Goal: Task Accomplishment & Management: Manage account settings

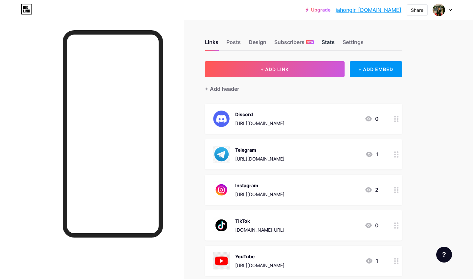
click at [327, 43] on div "Stats" at bounding box center [328, 44] width 13 height 12
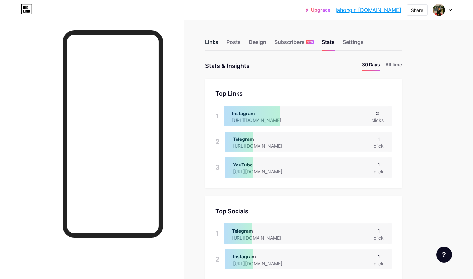
click at [214, 43] on div "Links" at bounding box center [211, 44] width 13 height 12
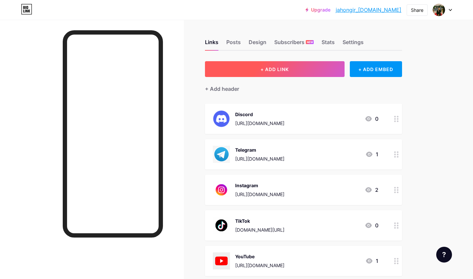
click at [244, 75] on button "+ ADD LINK" at bounding box center [275, 69] width 140 height 16
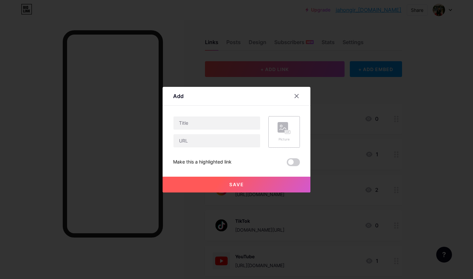
click at [295, 122] on div "Picture" at bounding box center [285, 132] width 32 height 32
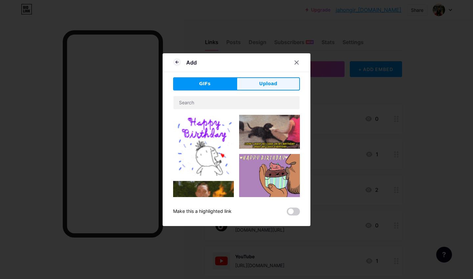
click at [267, 87] on button "Upload" at bounding box center [268, 83] width 63 height 13
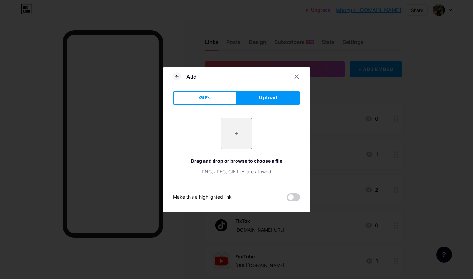
click at [241, 120] on input "file" at bounding box center [236, 133] width 31 height 31
type input "C:\fakepath\blink.png"
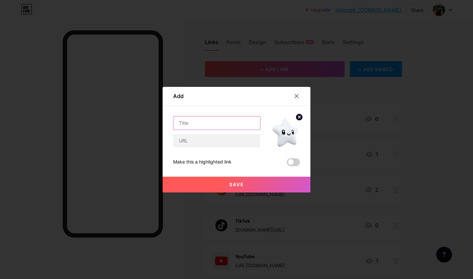
click at [205, 125] on input "text" at bounding box center [217, 122] width 87 height 13
click at [215, 119] on input "text" at bounding box center [217, 122] width 87 height 13
click at [168, 112] on div "Add Content YouTube Play YouTube video without leaving your page. ADD Vimeo Pla…" at bounding box center [237, 140] width 148 height 106
click at [191, 142] on input "text" at bounding box center [217, 140] width 87 height 13
paste input "[URL][DOMAIN_NAME]"
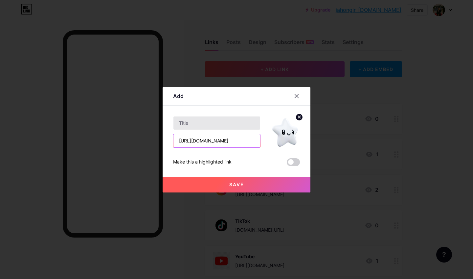
type input "[URL][DOMAIN_NAME]"
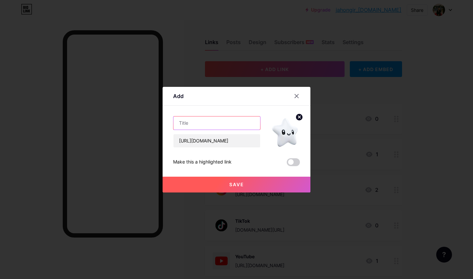
click at [199, 123] on input "text" at bounding box center [217, 122] width 87 height 13
type input "b"
type input "Blink"
click at [237, 186] on span "Save" at bounding box center [237, 184] width 15 height 6
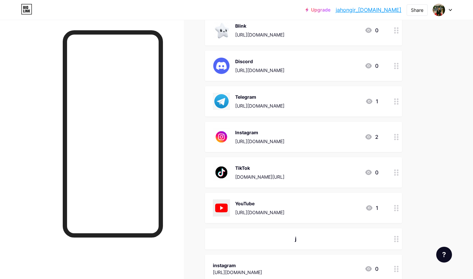
scroll to position [87, 0]
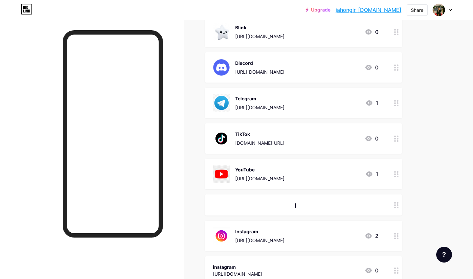
drag, startPoint x: 399, startPoint y: 101, endPoint x: 398, endPoint y: 200, distance: 99.3
click at [398, 200] on span "Blink [URL][DOMAIN_NAME] 0 Discord [URL][DOMAIN_NAME] 0 Telegram [URL][DOMAIN_N…" at bounding box center [303, 151] width 197 height 268
click at [398, 109] on div at bounding box center [396, 103] width 11 height 30
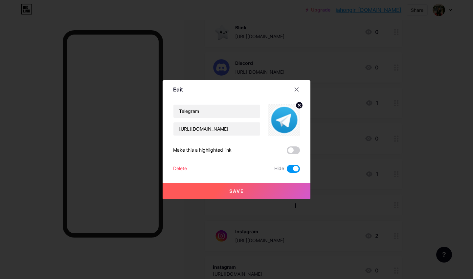
click at [399, 101] on div at bounding box center [236, 139] width 473 height 279
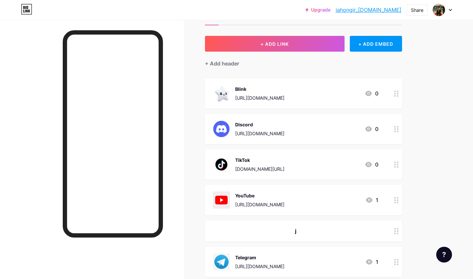
scroll to position [25, 0]
click at [256, 106] on div "Blink [URL][DOMAIN_NAME] 0" at bounding box center [303, 93] width 197 height 30
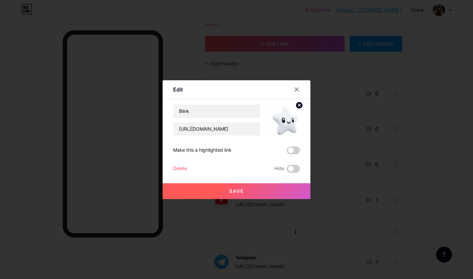
click at [303, 103] on circle at bounding box center [299, 105] width 7 height 7
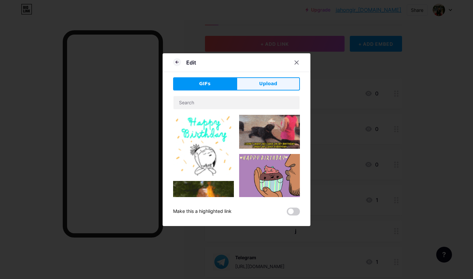
click at [280, 82] on button "Upload" at bounding box center [268, 83] width 63 height 13
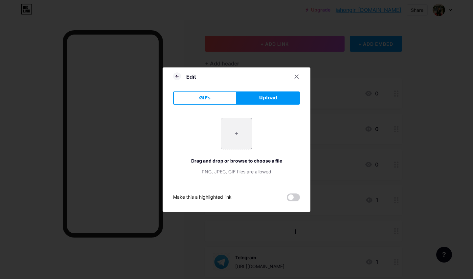
click at [235, 127] on input "file" at bounding box center [236, 133] width 31 height 31
type input "C:\fakepath\1200x600wa.png"
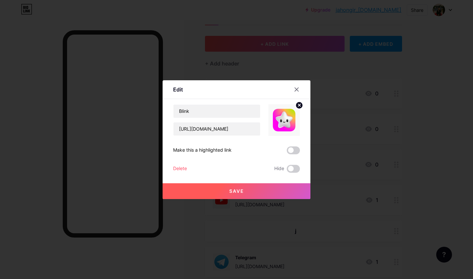
click at [254, 193] on button "Save" at bounding box center [237, 191] width 148 height 16
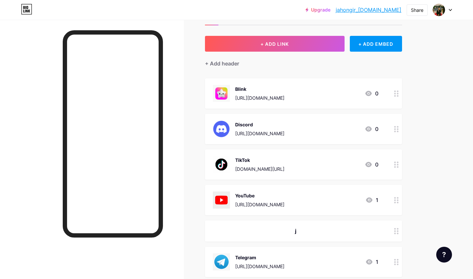
click at [240, 163] on div "TikTok" at bounding box center [259, 160] width 49 height 7
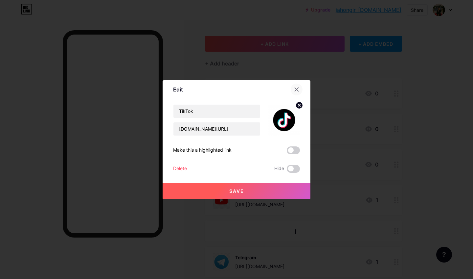
click at [297, 87] on icon at bounding box center [296, 89] width 5 height 5
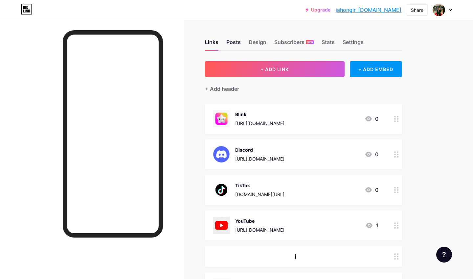
scroll to position [0, 0]
click at [238, 41] on div "Posts" at bounding box center [234, 44] width 14 height 12
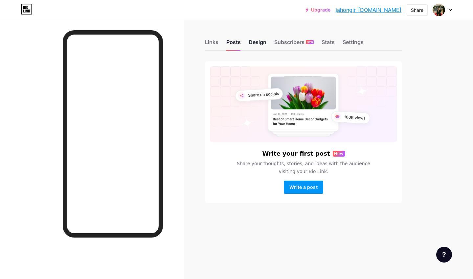
click at [259, 43] on div "Design" at bounding box center [258, 44] width 18 height 12
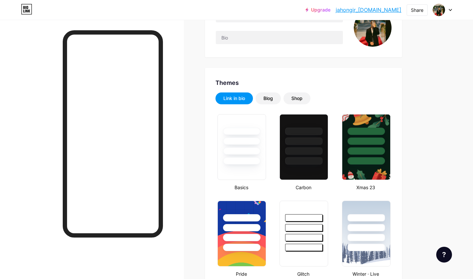
scroll to position [86, 0]
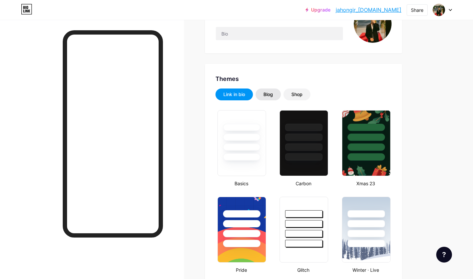
click at [265, 91] on div "Blog" at bounding box center [268, 94] width 25 height 12
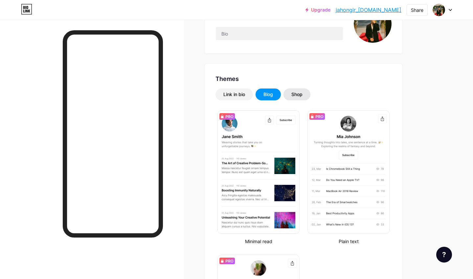
click at [300, 99] on div "Shop" at bounding box center [297, 94] width 27 height 12
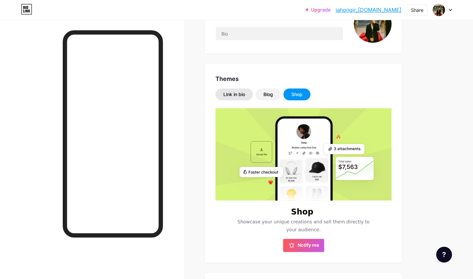
click at [230, 95] on div "Link in bio" at bounding box center [235, 94] width 22 height 7
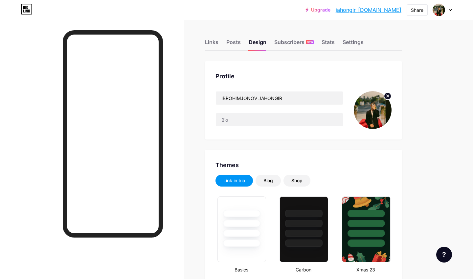
scroll to position [0, 0]
click at [324, 46] on div "Stats" at bounding box center [328, 44] width 13 height 12
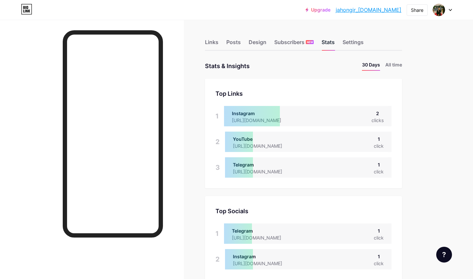
scroll to position [279, 473]
click at [350, 47] on div "Settings" at bounding box center [353, 44] width 21 height 12
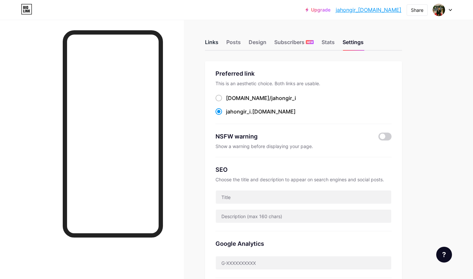
click at [216, 46] on div "Links" at bounding box center [211, 44] width 13 height 12
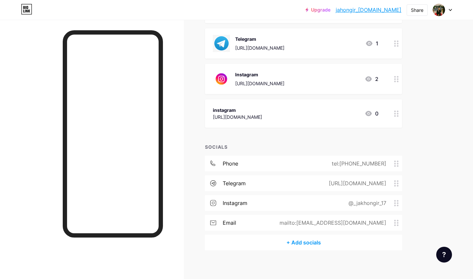
scroll to position [244, 0]
click at [296, 161] on div "phone tel:[PHONE_NUMBER]" at bounding box center [303, 163] width 197 height 16
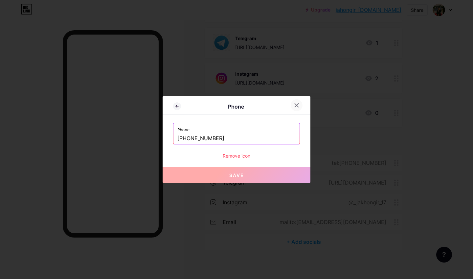
click at [299, 106] on icon at bounding box center [296, 105] width 5 height 5
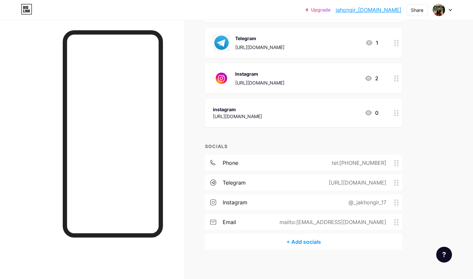
click at [312, 242] on div "+ Add socials" at bounding box center [303, 242] width 197 height 16
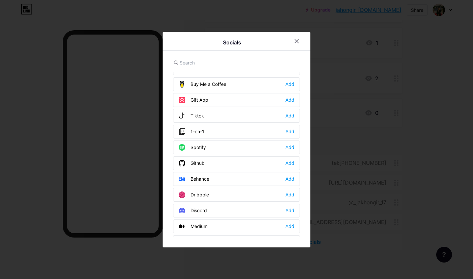
scroll to position [74, 0]
click at [297, 38] on div at bounding box center [297, 41] width 12 height 12
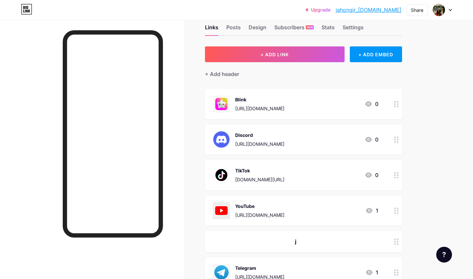
scroll to position [0, 0]
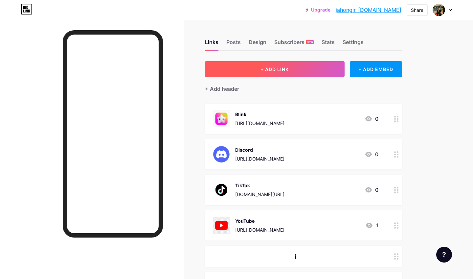
click at [257, 71] on button "+ ADD LINK" at bounding box center [275, 69] width 140 height 16
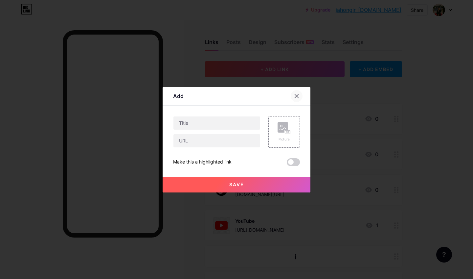
click at [296, 92] on div at bounding box center [297, 96] width 12 height 12
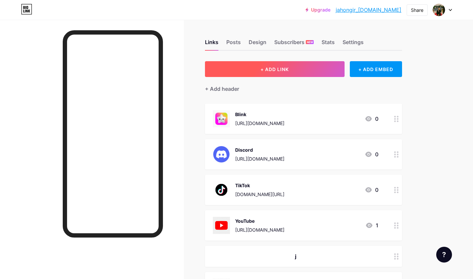
click at [283, 66] on button "+ ADD LINK" at bounding box center [275, 69] width 140 height 16
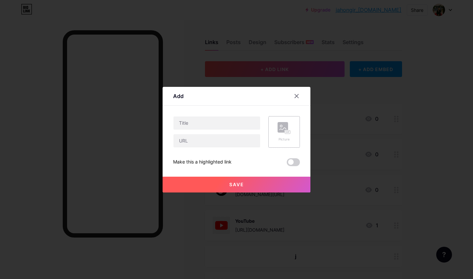
click at [288, 130] on rect at bounding box center [283, 127] width 11 height 11
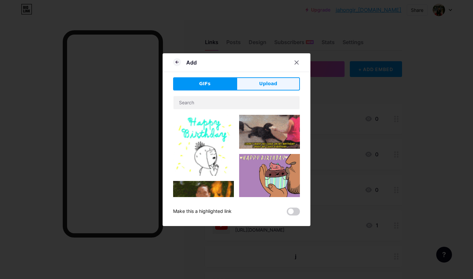
click at [266, 80] on span "Upload" at bounding box center [268, 83] width 18 height 7
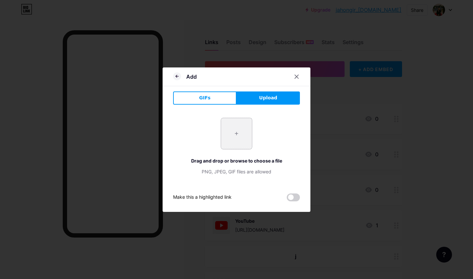
click at [236, 143] on input "file" at bounding box center [236, 133] width 31 height 31
type input "C:\fakepath\github-computer-icons-logo-repository-png-favpng-3D6iEY0b391hz9PYJZ…"
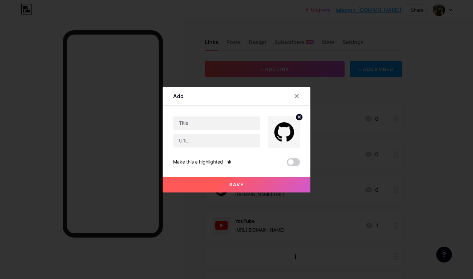
click at [302, 115] on circle at bounding box center [299, 116] width 7 height 7
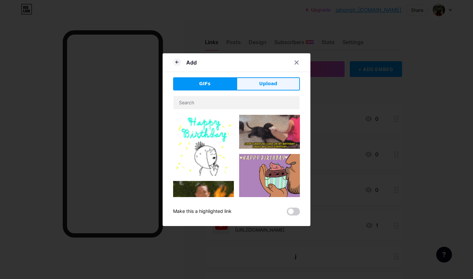
click at [266, 81] on span "Upload" at bounding box center [268, 83] width 18 height 7
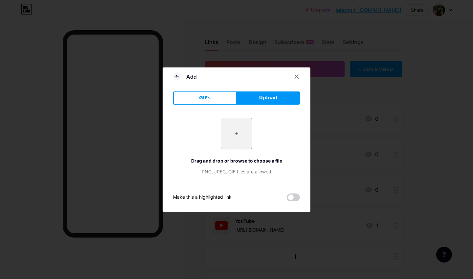
click at [237, 138] on input "file" at bounding box center [236, 133] width 31 height 31
type input "C:\fakepath\github-logo-png_seeklogo-304612.png"
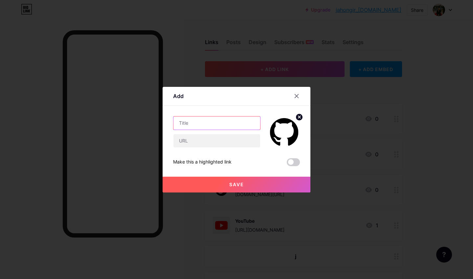
click at [210, 124] on input "text" at bounding box center [217, 122] width 87 height 13
type input "G"
click at [192, 138] on input "text" at bounding box center [217, 140] width 87 height 13
paste input "[URL][DOMAIN_NAME]"
type input "[URL][DOMAIN_NAME]"
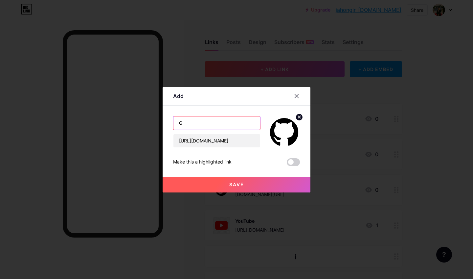
click at [199, 125] on input "G" at bounding box center [217, 122] width 87 height 13
type input "GitHub"
click at [220, 183] on button "Save" at bounding box center [237, 185] width 148 height 16
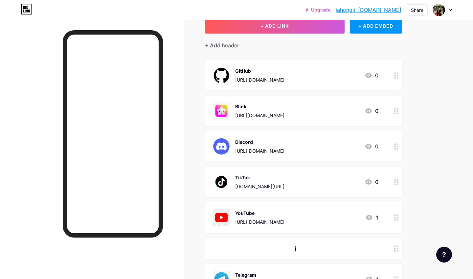
scroll to position [46, 0]
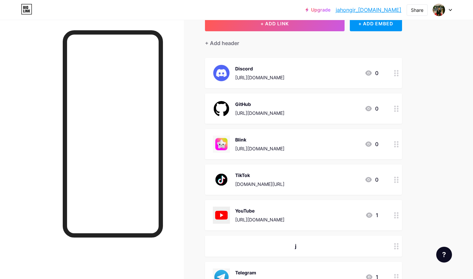
drag, startPoint x: 396, startPoint y: 182, endPoint x: 399, endPoint y: 184, distance: 4.4
click at [399, 184] on div at bounding box center [396, 179] width 11 height 30
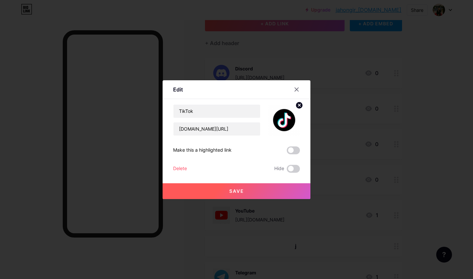
click at [399, 183] on div at bounding box center [236, 139] width 473 height 279
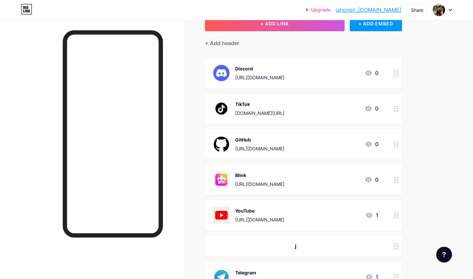
click at [399, 183] on div at bounding box center [396, 179] width 11 height 30
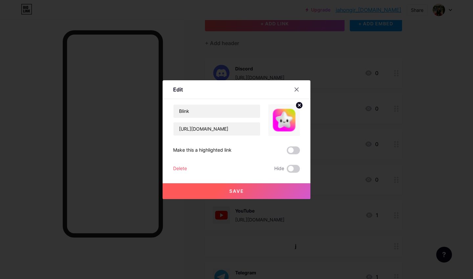
click at [399, 183] on div at bounding box center [236, 139] width 473 height 279
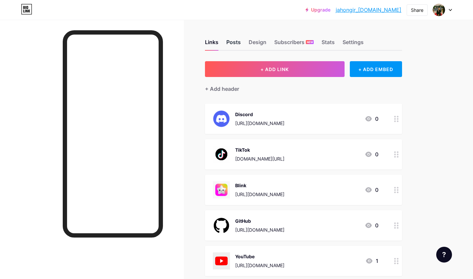
scroll to position [0, 0]
click at [234, 42] on div "Posts" at bounding box center [234, 44] width 14 height 12
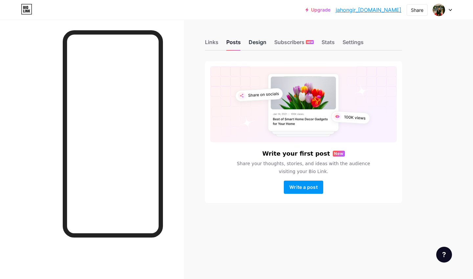
click at [252, 44] on div "Design" at bounding box center [258, 44] width 18 height 12
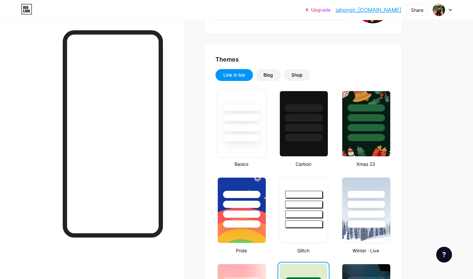
scroll to position [107, 0]
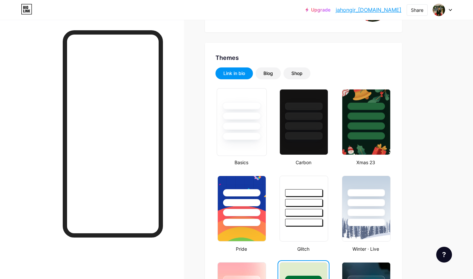
click at [251, 111] on div at bounding box center [241, 114] width 49 height 52
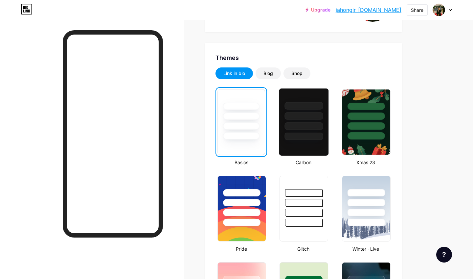
click at [314, 148] on div at bounding box center [304, 122] width 50 height 68
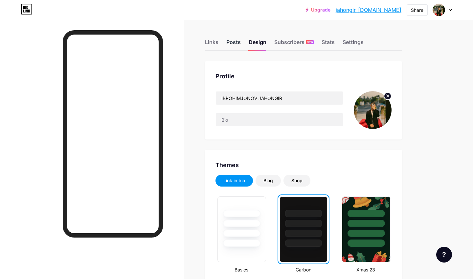
scroll to position [0, 0]
click at [235, 42] on div "Posts" at bounding box center [234, 44] width 14 height 12
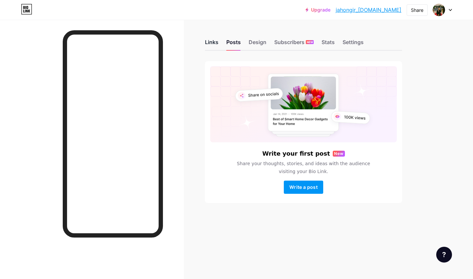
click at [217, 42] on div "Links" at bounding box center [211, 44] width 13 height 12
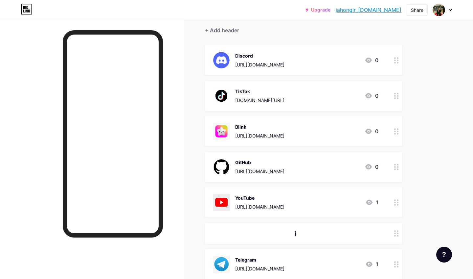
scroll to position [59, 0]
click at [397, 168] on icon at bounding box center [397, 167] width 5 height 6
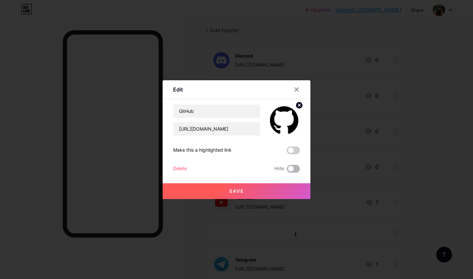
click at [297, 166] on span at bounding box center [293, 169] width 13 height 8
click at [287, 170] on input "checkbox" at bounding box center [287, 170] width 0 height 0
click at [273, 194] on button "Save" at bounding box center [237, 191] width 148 height 16
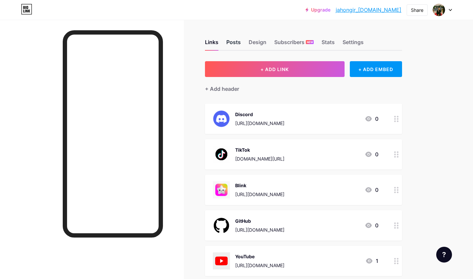
scroll to position [0, 0]
click at [260, 39] on div "Design" at bounding box center [258, 44] width 18 height 12
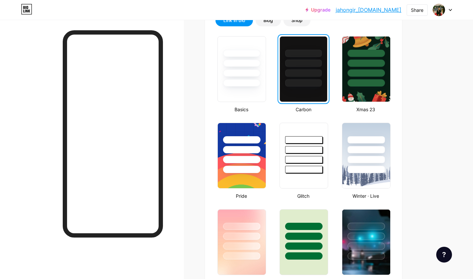
scroll to position [161, 0]
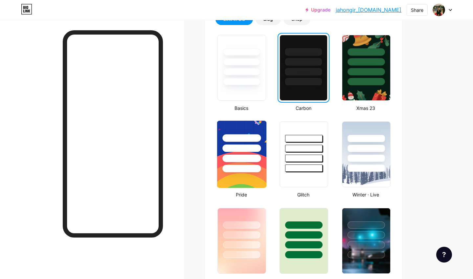
click at [253, 153] on div at bounding box center [241, 147] width 49 height 52
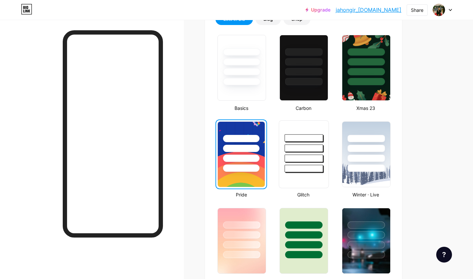
click at [296, 157] on div at bounding box center [304, 159] width 38 height 8
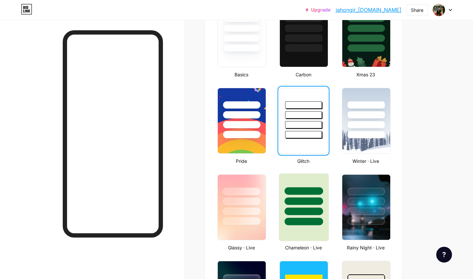
scroll to position [214, 0]
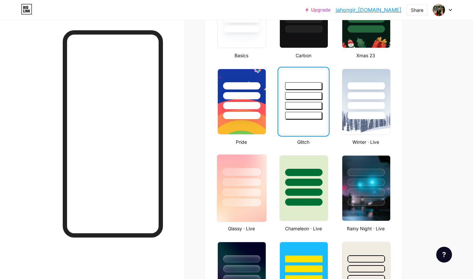
click at [263, 192] on div at bounding box center [241, 181] width 49 height 52
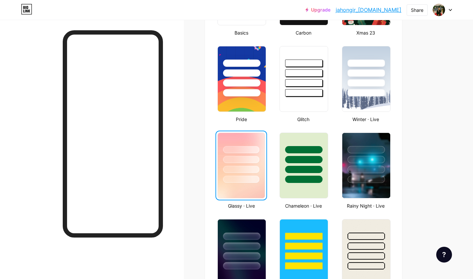
scroll to position [238, 0]
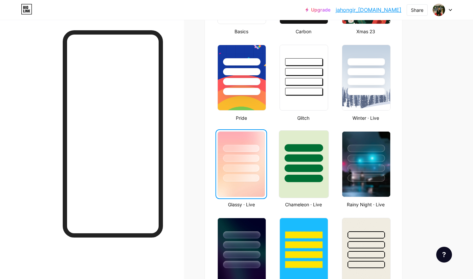
click at [287, 177] on div at bounding box center [304, 179] width 38 height 8
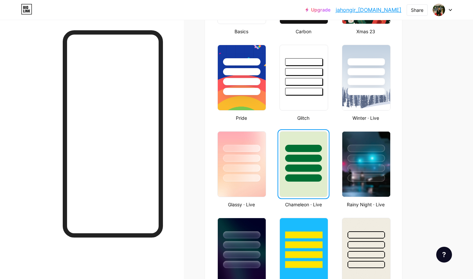
scroll to position [244, 0]
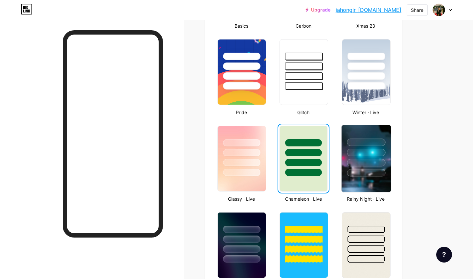
click at [361, 181] on img at bounding box center [366, 158] width 49 height 67
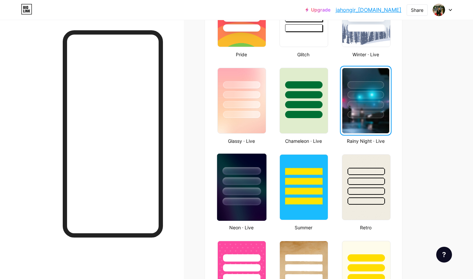
scroll to position [303, 0]
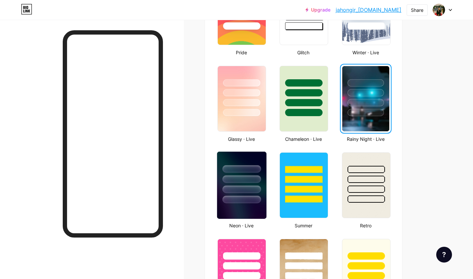
click at [251, 169] on div at bounding box center [242, 169] width 38 height 8
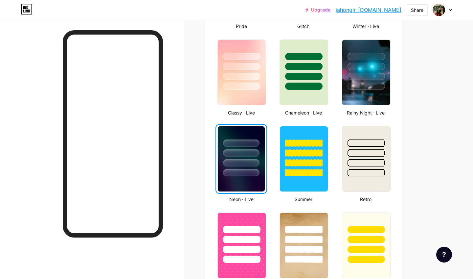
scroll to position [331, 0]
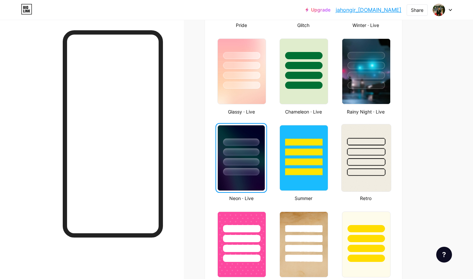
click at [367, 173] on div at bounding box center [366, 172] width 38 height 8
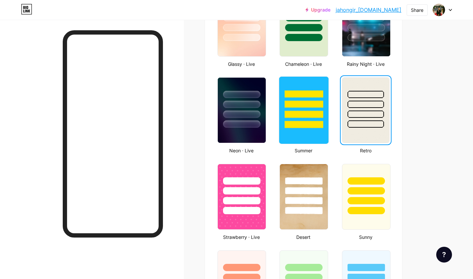
scroll to position [383, 0]
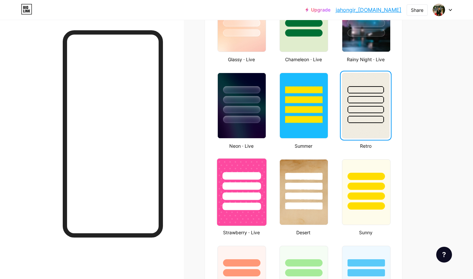
click at [255, 193] on div at bounding box center [242, 196] width 38 height 8
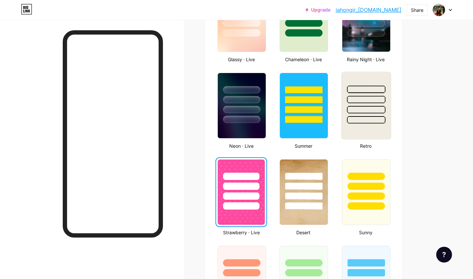
click at [358, 124] on img at bounding box center [366, 105] width 49 height 67
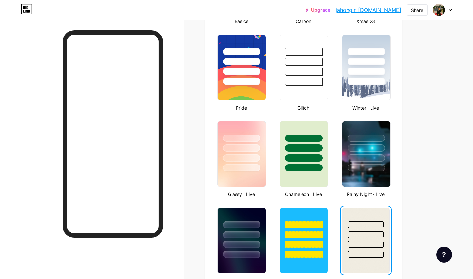
scroll to position [253, 0]
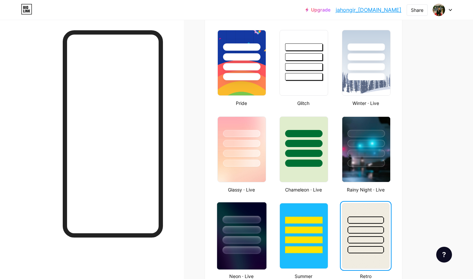
click at [255, 229] on div at bounding box center [242, 230] width 38 height 8
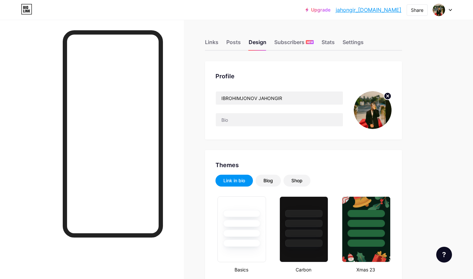
scroll to position [0, 0]
click at [387, 94] on circle at bounding box center [387, 95] width 7 height 7
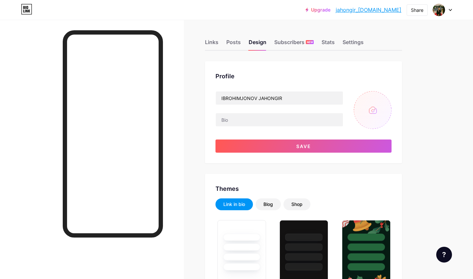
click at [376, 107] on input "file" at bounding box center [373, 110] width 38 height 38
type input "C:\fakepath\IMG_4472.jpeg"
click at [216, 37] on div "Links Posts Design Subscribers NEW Stats Settings" at bounding box center [303, 39] width 197 height 23
click at [213, 41] on div "Links" at bounding box center [211, 44] width 13 height 12
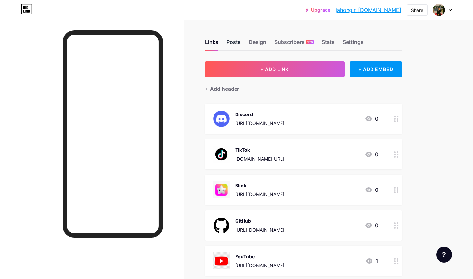
click at [232, 44] on div "Posts" at bounding box center [234, 44] width 14 height 12
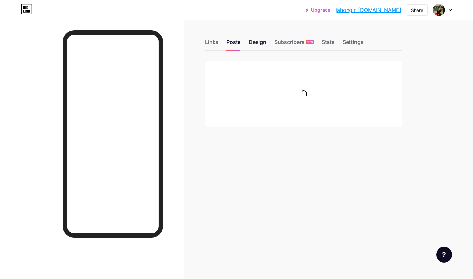
click at [255, 46] on div "Design" at bounding box center [258, 44] width 18 height 12
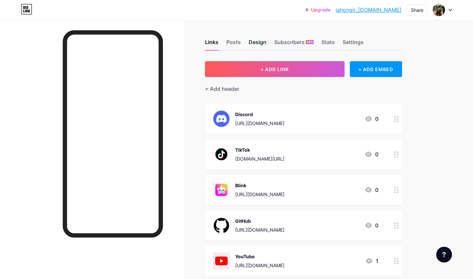
click at [253, 46] on div "Design" at bounding box center [258, 44] width 18 height 12
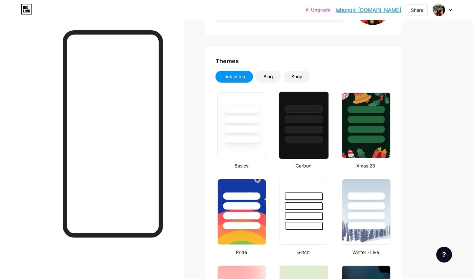
scroll to position [25, 0]
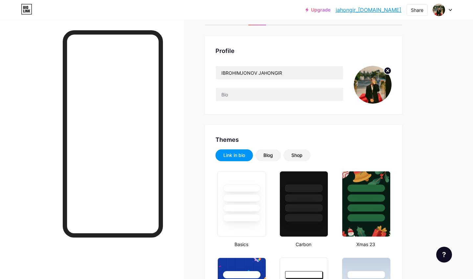
click at [382, 11] on link "jahongir_[DOMAIN_NAME]" at bounding box center [369, 10] width 66 height 8
